Goal: Task Accomplishment & Management: Complete application form

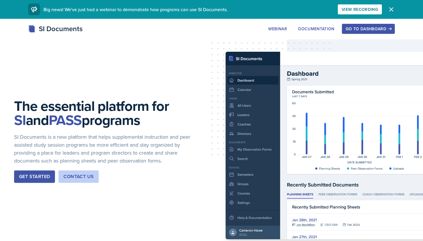
click at [208, 27] on div "Go to Dashboard" at bounding box center [368, 28] width 45 height 5
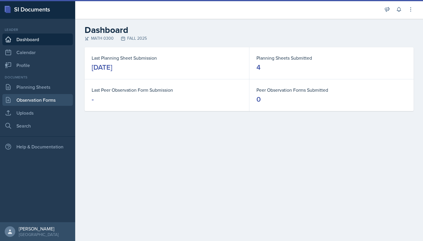
click at [18, 104] on link "Observation Forms" at bounding box center [37, 100] width 71 height 12
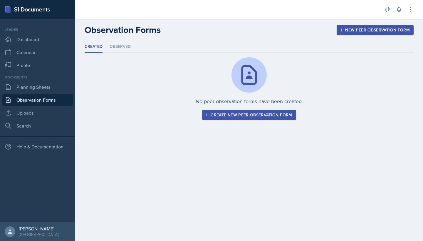
click at [208, 113] on div "Create new peer observation form" at bounding box center [249, 115] width 86 height 5
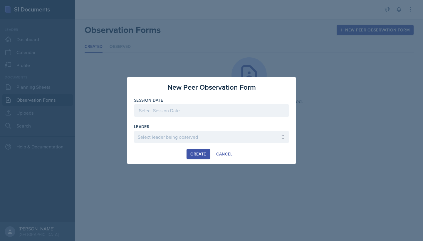
click at [193, 114] on div at bounding box center [211, 110] width 155 height 12
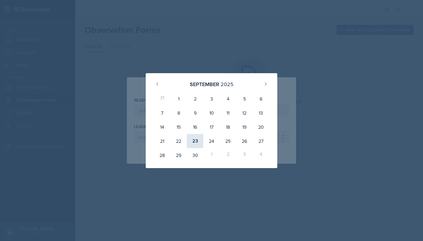
click at [199, 142] on div "23" at bounding box center [195, 141] width 16 height 14
type input "[DATE]"
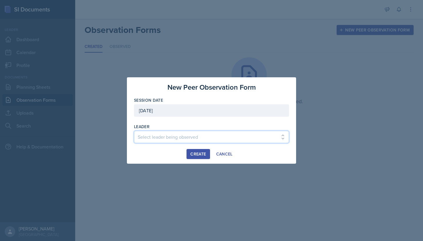
select select "86aa393b-0cd7-4fcf-9510-aa4d38143e82"
click at [205, 155] on div "Create" at bounding box center [199, 154] width 16 height 5
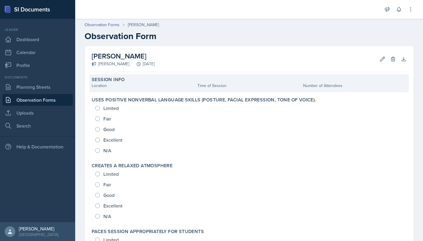
click at [119, 81] on label "Session Info" at bounding box center [108, 80] width 33 height 6
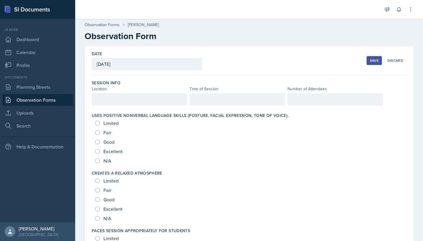
click at [106, 95] on div at bounding box center [140, 99] width 96 height 12
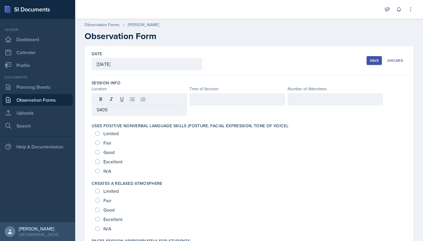
click at [208, 104] on div at bounding box center [238, 99] width 96 height 12
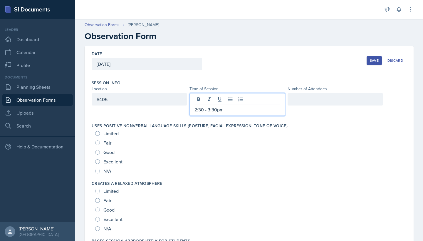
click at [208, 98] on div at bounding box center [336, 99] width 96 height 12
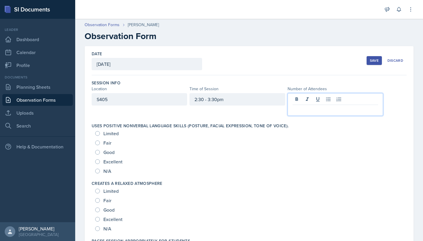
click at [107, 163] on span "Excellent" at bounding box center [113, 162] width 19 height 6
click at [100, 163] on input "Excellent" at bounding box center [97, 161] width 5 height 5
radio input "true"
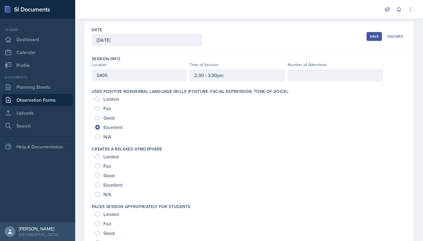
scroll to position [24, 0]
click at [106, 185] on span "Excellent" at bounding box center [113, 185] width 19 height 6
click at [100, 185] on input "Excellent" at bounding box center [97, 184] width 5 height 5
radio input "true"
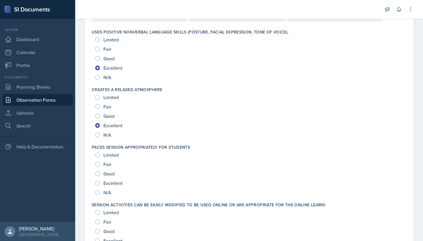
scroll to position [84, 0]
click at [105, 184] on span "Excellent" at bounding box center [113, 183] width 19 height 6
click at [100, 184] on input "Excellent" at bounding box center [97, 183] width 5 height 5
radio input "true"
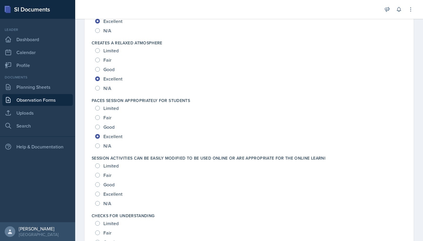
scroll to position [133, 0]
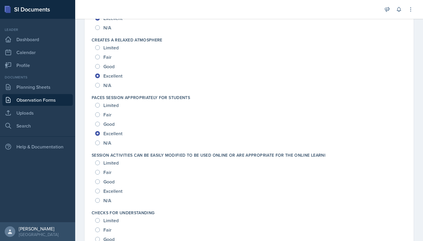
click at [105, 191] on span "Excellent" at bounding box center [113, 191] width 19 height 6
click at [100, 191] on input "Excellent" at bounding box center [97, 191] width 5 height 5
radio input "true"
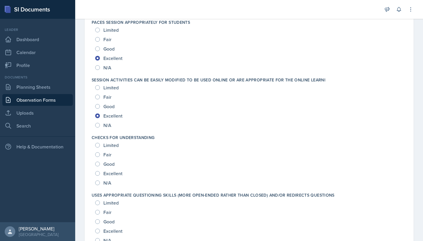
scroll to position [209, 0]
click at [106, 175] on span "Excellent" at bounding box center [113, 173] width 19 height 6
click at [100, 175] on input "Excellent" at bounding box center [97, 173] width 5 height 5
radio input "true"
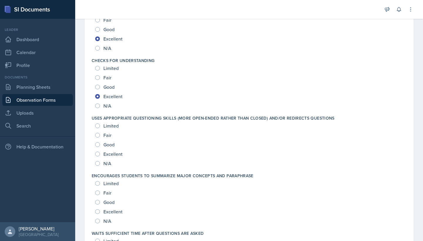
scroll to position [287, 0]
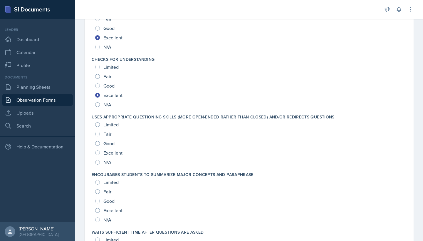
click at [104, 154] on span "Excellent" at bounding box center [113, 153] width 19 height 6
click at [100, 154] on input "Excellent" at bounding box center [97, 153] width 5 height 5
radio input "true"
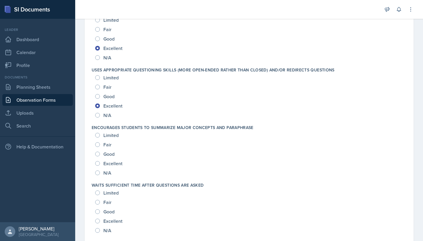
scroll to position [335, 0]
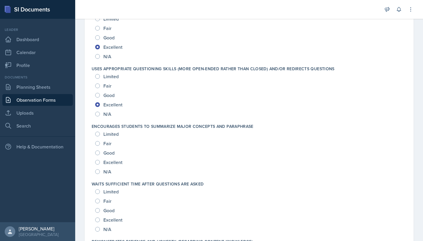
click at [108, 163] on span "Excellent" at bounding box center [113, 162] width 19 height 6
click at [100, 163] on input "Excellent" at bounding box center [97, 162] width 5 height 5
radio input "true"
click at [102, 211] on div "Excellent" at bounding box center [109, 219] width 29 height 9
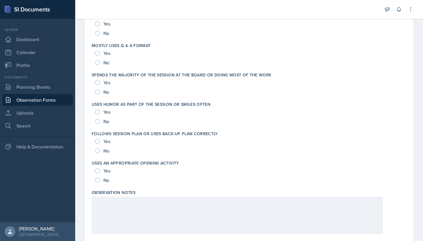
scroll to position [1084, 0]
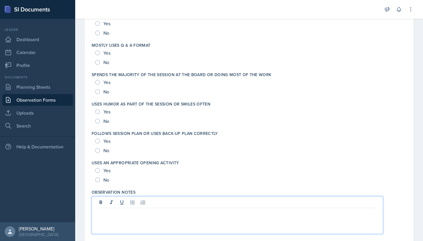
click at [109, 203] on div at bounding box center [238, 215] width 292 height 38
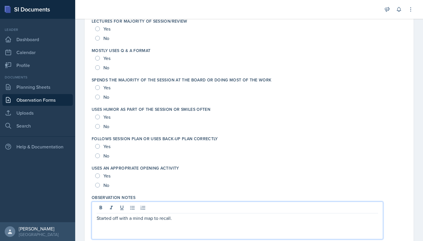
click at [182, 211] on p "Started off with a mind map to recall." at bounding box center [238, 218] width 282 height 7
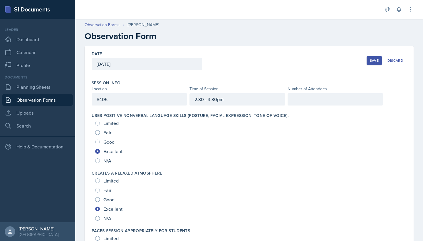
scroll to position [0, 0]
click at [208, 96] on div at bounding box center [336, 99] width 96 height 12
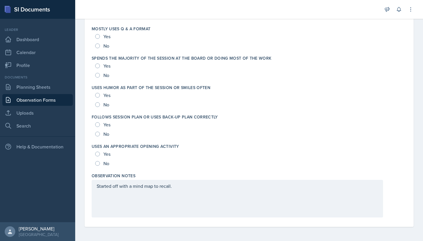
click at [179, 194] on div "Started off with a mind map to recall." at bounding box center [238, 190] width 282 height 14
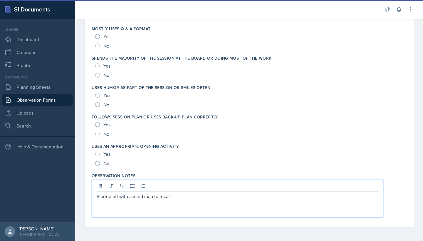
click at [101, 153] on div "Yes" at bounding box center [103, 153] width 16 height 9
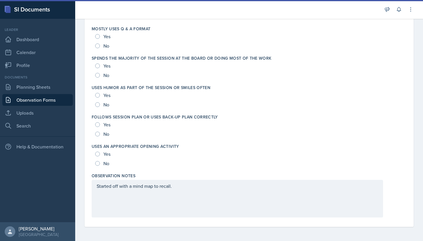
click at [107, 154] on span "Yes" at bounding box center [107, 154] width 7 height 6
click at [100, 154] on input "Yes" at bounding box center [97, 154] width 5 height 5
radio input "true"
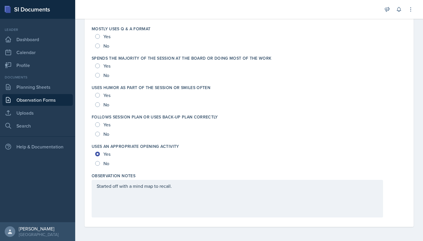
click at [104, 122] on span "Yes" at bounding box center [107, 125] width 7 height 6
click at [100, 122] on input "Yes" at bounding box center [97, 124] width 5 height 5
radio input "true"
click at [108, 96] on span "Yes" at bounding box center [107, 95] width 7 height 6
click at [100, 96] on input "Yes" at bounding box center [97, 95] width 5 height 5
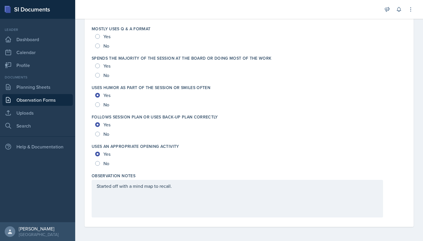
radio input "true"
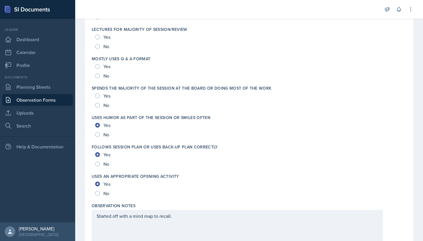
click at [106, 96] on span "Yes" at bounding box center [107, 96] width 7 height 6
click at [100, 96] on input "Yes" at bounding box center [97, 96] width 5 height 5
radio input "true"
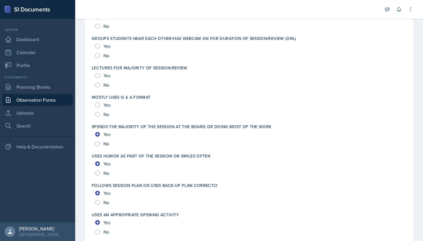
scroll to position [1032, 0]
click at [105, 105] on span "Yes" at bounding box center [107, 106] width 7 height 6
click at [100, 105] on input "Yes" at bounding box center [97, 105] width 5 height 5
radio input "true"
click at [104, 80] on div "Yes" at bounding box center [103, 75] width 16 height 9
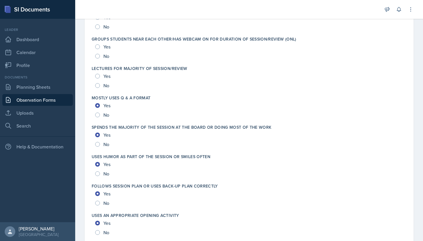
click at [104, 77] on span "Yes" at bounding box center [107, 76] width 7 height 6
click at [100, 77] on input "Yes" at bounding box center [97, 76] width 5 height 5
radio input "true"
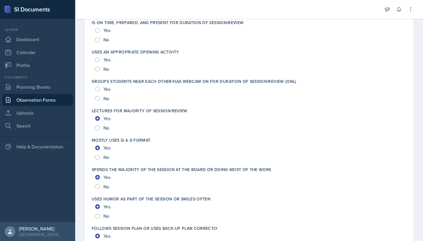
scroll to position [977, 0]
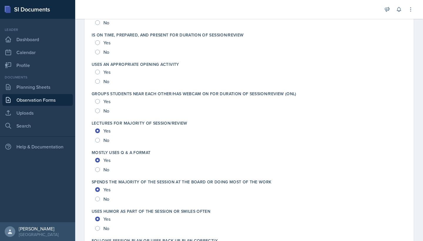
click at [104, 101] on span "Yes" at bounding box center [107, 102] width 7 height 6
click at [100, 101] on input "Yes" at bounding box center [97, 101] width 5 height 5
radio input "true"
click at [102, 73] on div "Yes" at bounding box center [103, 71] width 16 height 9
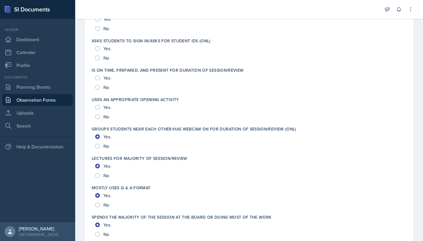
scroll to position [941, 0]
click at [99, 104] on div "Yes" at bounding box center [103, 107] width 16 height 9
click at [107, 105] on span "Yes" at bounding box center [107, 108] width 7 height 6
click at [100, 106] on input "Yes" at bounding box center [97, 108] width 5 height 5
radio input "true"
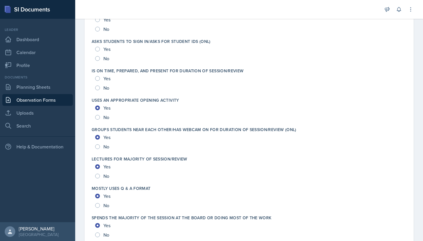
click at [107, 109] on span "Yes" at bounding box center [107, 108] width 7 height 6
click at [100, 109] on input "Yes" at bounding box center [97, 108] width 5 height 5
click at [106, 78] on span "Yes" at bounding box center [107, 79] width 7 height 6
click at [100, 78] on input "Yes" at bounding box center [97, 78] width 5 height 5
radio input "true"
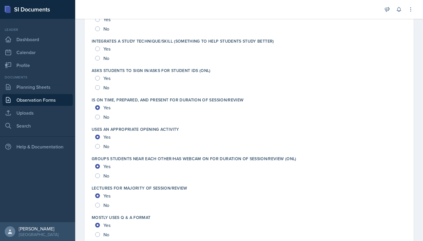
click at [106, 81] on span "Yes" at bounding box center [107, 78] width 7 height 6
click at [100, 81] on input "Yes" at bounding box center [97, 78] width 5 height 5
radio input "true"
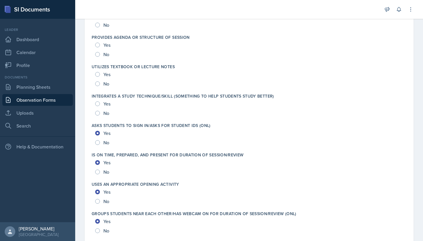
scroll to position [855, 0]
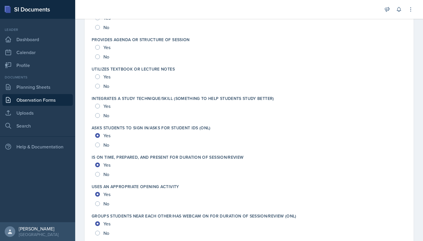
click at [105, 105] on span "Yes" at bounding box center [107, 106] width 7 height 6
click at [100, 105] on input "Yes" at bounding box center [97, 106] width 5 height 5
radio input "true"
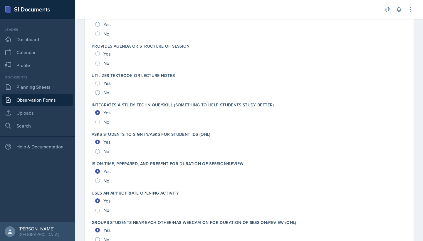
scroll to position [847, 0]
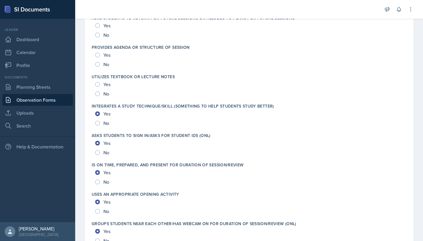
click at [106, 86] on span "Yes" at bounding box center [107, 84] width 7 height 6
click at [100, 86] on input "Yes" at bounding box center [97, 84] width 5 height 5
radio input "true"
click at [105, 53] on span "Yes" at bounding box center [107, 55] width 7 height 6
click at [100, 53] on input "Yes" at bounding box center [97, 55] width 5 height 5
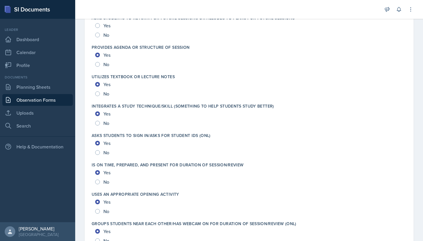
radio input "true"
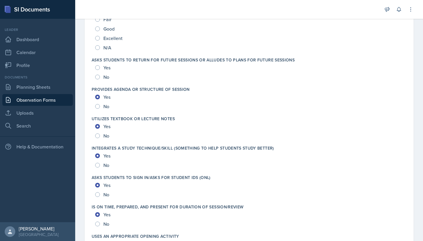
scroll to position [802, 0]
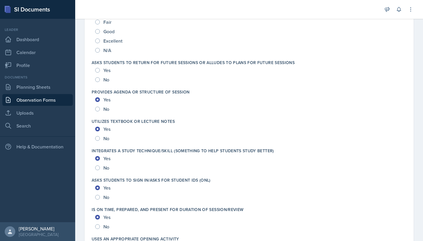
click at [104, 70] on span "Yes" at bounding box center [107, 70] width 7 height 6
click at [100, 70] on input "Yes" at bounding box center [97, 70] width 5 height 5
radio input "true"
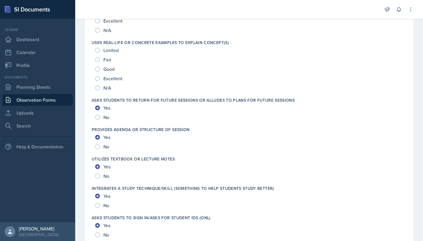
scroll to position [761, 0]
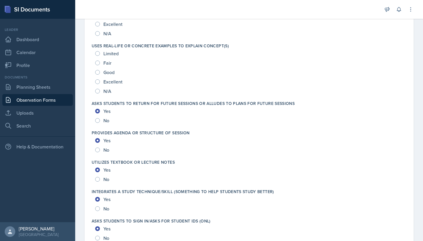
click at [108, 84] on span "Excellent" at bounding box center [113, 82] width 19 height 6
click at [100, 84] on input "Excellent" at bounding box center [97, 81] width 5 height 5
radio input "true"
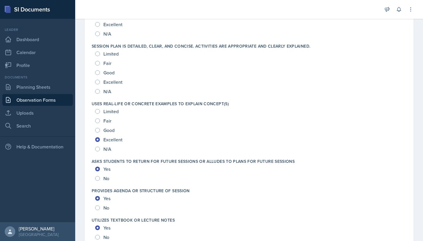
scroll to position [700, 0]
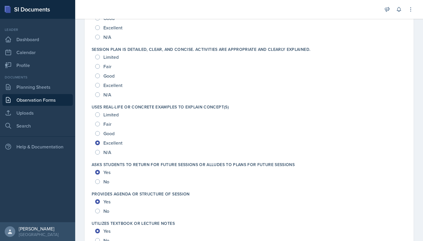
click at [108, 83] on span "Excellent" at bounding box center [113, 85] width 19 height 6
click at [100, 83] on input "Excellent" at bounding box center [97, 85] width 5 height 5
radio input "true"
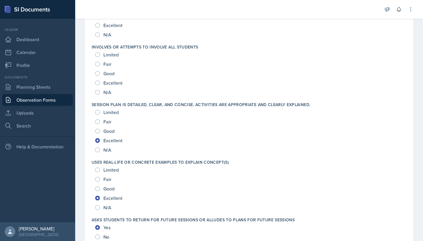
click at [108, 85] on span "Excellent" at bounding box center [113, 83] width 19 height 6
click at [100, 85] on input "Excellent" at bounding box center [97, 83] width 5 height 5
radio input "true"
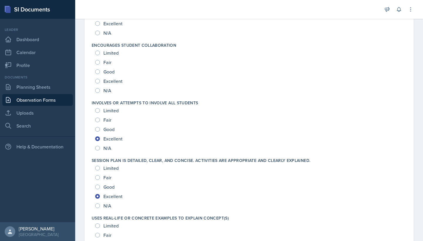
click at [108, 81] on span "Excellent" at bounding box center [113, 81] width 19 height 6
click at [100, 81] on input "Excellent" at bounding box center [97, 81] width 5 height 5
radio input "true"
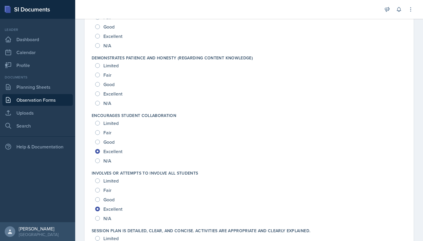
scroll to position [519, 0]
click at [106, 94] on span "Excellent" at bounding box center [113, 94] width 19 height 6
click at [100, 94] on input "Excellent" at bounding box center [97, 93] width 5 height 5
radio input "true"
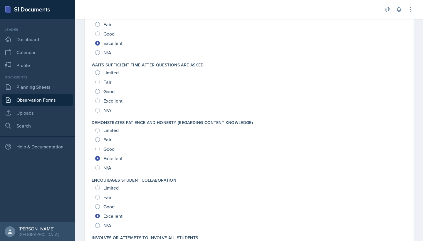
scroll to position [443, 0]
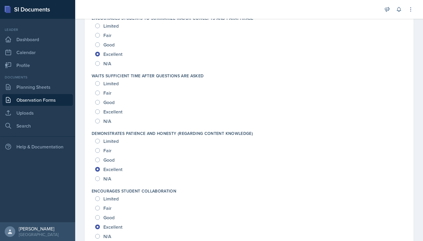
click at [106, 111] on span "Excellent" at bounding box center [113, 112] width 19 height 6
click at [100, 111] on input "Excellent" at bounding box center [97, 111] width 5 height 5
radio input "true"
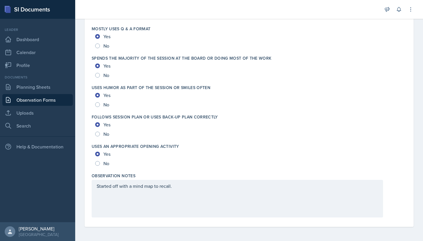
scroll to position [0, 0]
click at [103, 194] on div "Started off with a mind map to recall." at bounding box center [238, 193] width 282 height 21
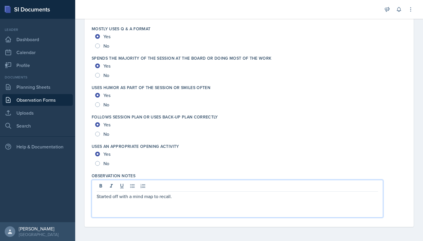
click at [180, 201] on p at bounding box center [238, 203] width 282 height 7
click at [146, 203] on p at bounding box center [238, 203] width 282 height 7
click at [97, 196] on p "Started off with a mind map to recall." at bounding box center [238, 196] width 282 height 7
click at [133, 185] on icon at bounding box center [133, 186] width 6 height 6
click at [189, 196] on p "Started off with a mind map to recall." at bounding box center [239, 196] width 277 height 7
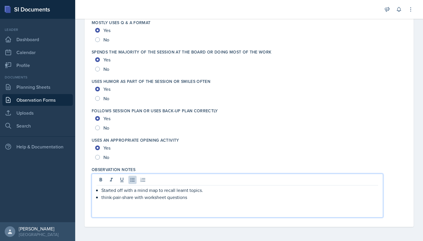
scroll to position [1107, 0]
click at [158, 199] on p "think-pair-share with worksheet questions" at bounding box center [239, 197] width 277 height 7
click at [204, 199] on p "think-pair-share with worksheet questions" at bounding box center [239, 197] width 277 height 7
click at [103, 197] on p "think-pair-share with worksheet questions." at bounding box center [239, 197] width 277 height 7
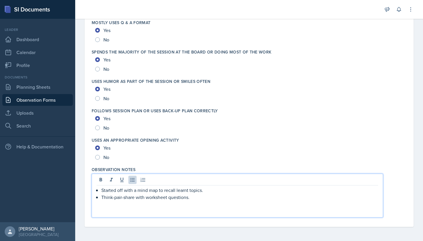
click at [201, 200] on p "Think-pair-share with worksheet questions." at bounding box center [239, 197] width 277 height 7
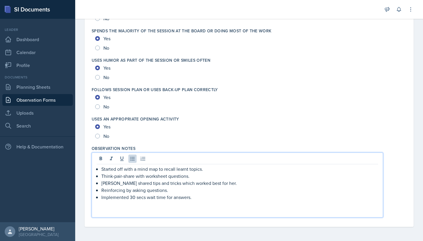
scroll to position [1128, 0]
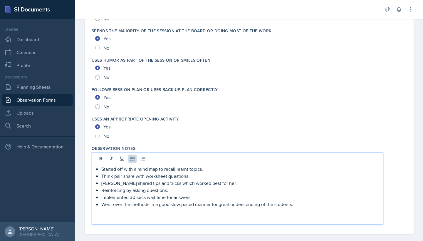
click at [102, 168] on p "Started off with a mind map to recall learnt topics." at bounding box center [239, 169] width 277 height 7
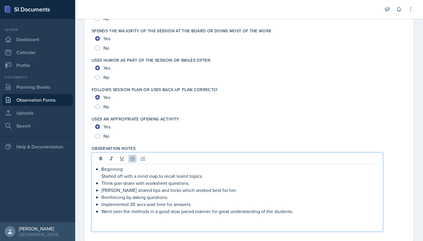
click at [101, 182] on p "Think-pair-share with worksheet questions." at bounding box center [239, 183] width 277 height 7
click at [110, 173] on p "Started off with a mind map to recall learnt topics." at bounding box center [239, 176] width 277 height 7
click at [109, 169] on p "Beginning:" at bounding box center [239, 169] width 277 height 7
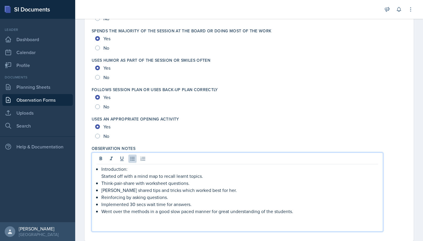
click at [102, 183] on p "Think-pair-share with worksheet questions." at bounding box center [239, 183] width 277 height 7
click at [101, 175] on div "Introduction: Started off with a mind map to recall learnt topics. Think-pair-s…" at bounding box center [238, 198] width 282 height 64
click at [146, 159] on icon at bounding box center [143, 159] width 6 height 6
click at [101, 169] on p "Introduction:" at bounding box center [239, 169] width 277 height 7
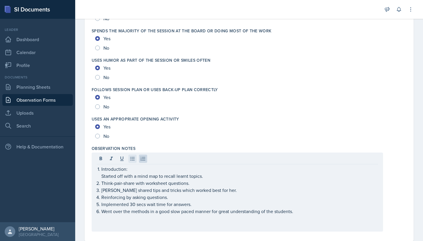
click at [134, 157] on icon at bounding box center [133, 159] width 6 height 6
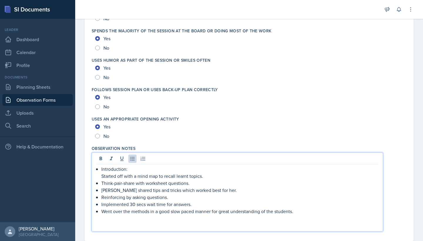
click at [102, 183] on p "Think-pair-share with worksheet questions." at bounding box center [239, 183] width 277 height 7
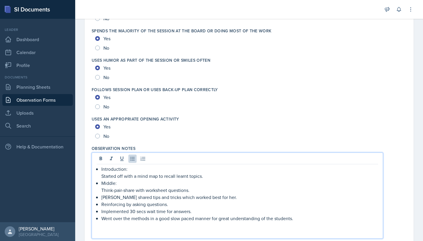
click at [102, 199] on p "[PERSON_NAME] shared tips and tricks which worked best for her." at bounding box center [239, 197] width 277 height 7
click at [102, 206] on p "Reinforcing by asking questions." at bounding box center [239, 204] width 277 height 7
click at [102, 211] on p "Implemented 30 secs wait time for answers." at bounding box center [239, 211] width 277 height 7
click at [102, 211] on p "Went over the methods in a good slow paced manner for great understanding of th…" at bounding box center [239, 218] width 277 height 7
click at [208, 211] on p "Went over the methods in a good slow paced manner for great understanding of th…" at bounding box center [239, 218] width 277 height 7
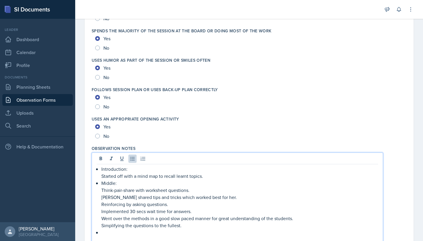
click at [184, 211] on p "Simplifying the questions to the fullest." at bounding box center [239, 225] width 277 height 7
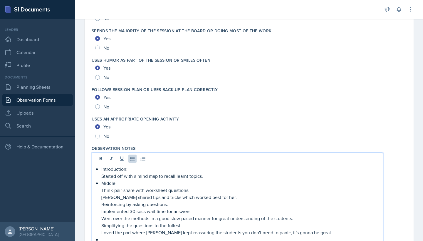
scroll to position [1161, 0]
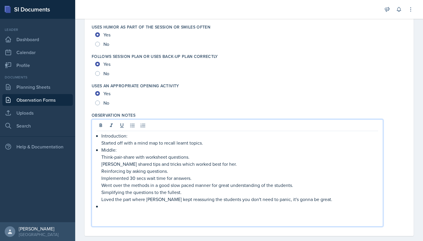
click at [150, 211] on p at bounding box center [238, 213] width 282 height 7
click at [150, 204] on p at bounding box center [239, 206] width 277 height 7
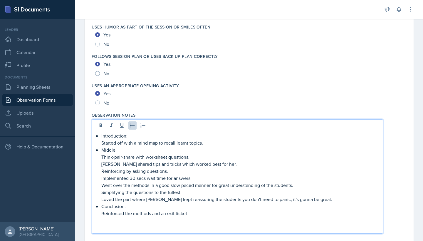
drag, startPoint x: 150, startPoint y: 204, endPoint x: 86, endPoint y: 209, distance: 63.7
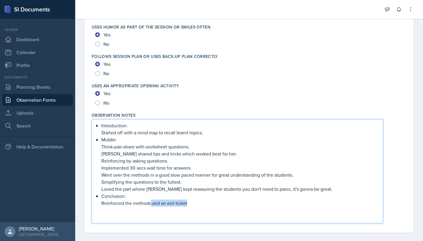
drag, startPoint x: 199, startPoint y: 204, endPoint x: 150, endPoint y: 205, distance: 49.1
click at [150, 205] on p "Reinforced the methods and an exit ticket" at bounding box center [239, 203] width 277 height 7
click at [103, 204] on p "Reinforced the methods" at bounding box center [239, 203] width 277 height 7
click at [124, 203] on p "Loved the Reinforcement of the methods" at bounding box center [239, 203] width 277 height 7
click at [201, 206] on p "Loved the reinforcement of the methods" at bounding box center [239, 203] width 277 height 7
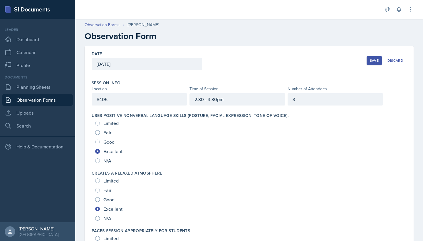
scroll to position [0, 0]
click at [208, 60] on div "Save" at bounding box center [374, 60] width 9 height 5
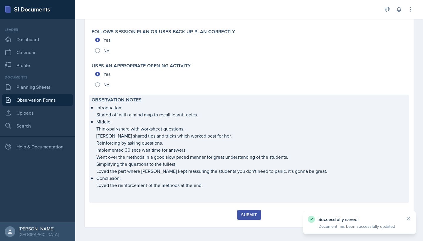
scroll to position [1341, 0]
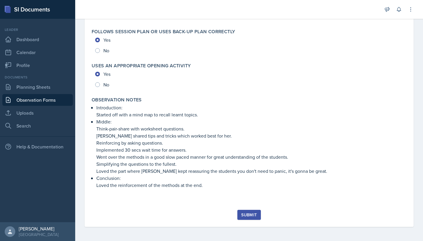
click at [208, 211] on div "Submit" at bounding box center [249, 215] width 16 height 5
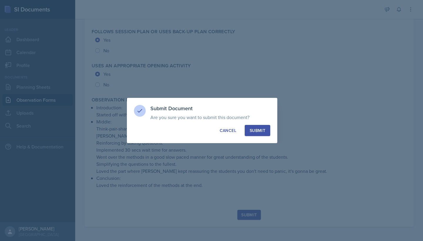
click at [208, 131] on div "Submit" at bounding box center [258, 131] width 16 height 6
radio input "true"
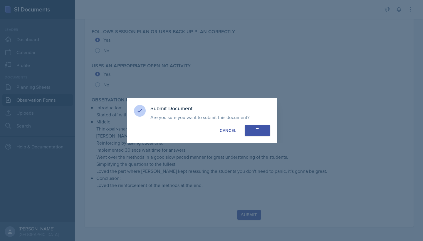
radio input "true"
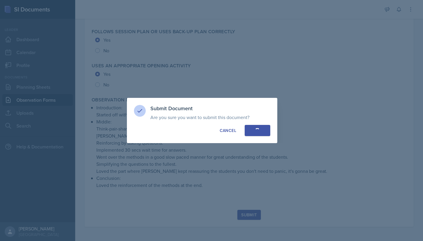
radio input "true"
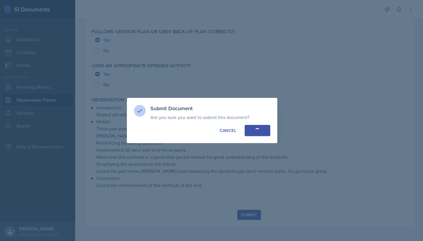
radio input "true"
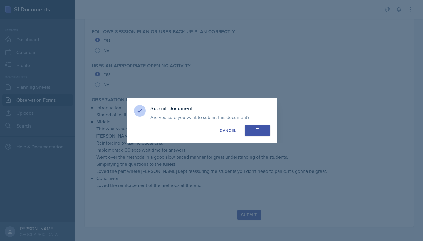
radio input "true"
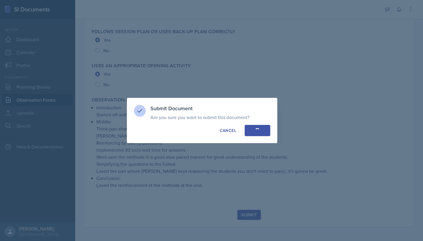
radio input "true"
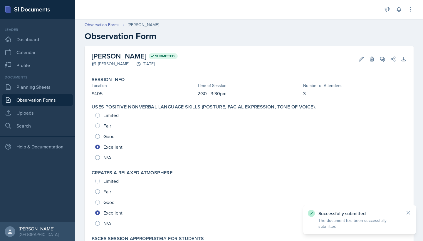
scroll to position [0, 0]
